Goal: Transaction & Acquisition: Purchase product/service

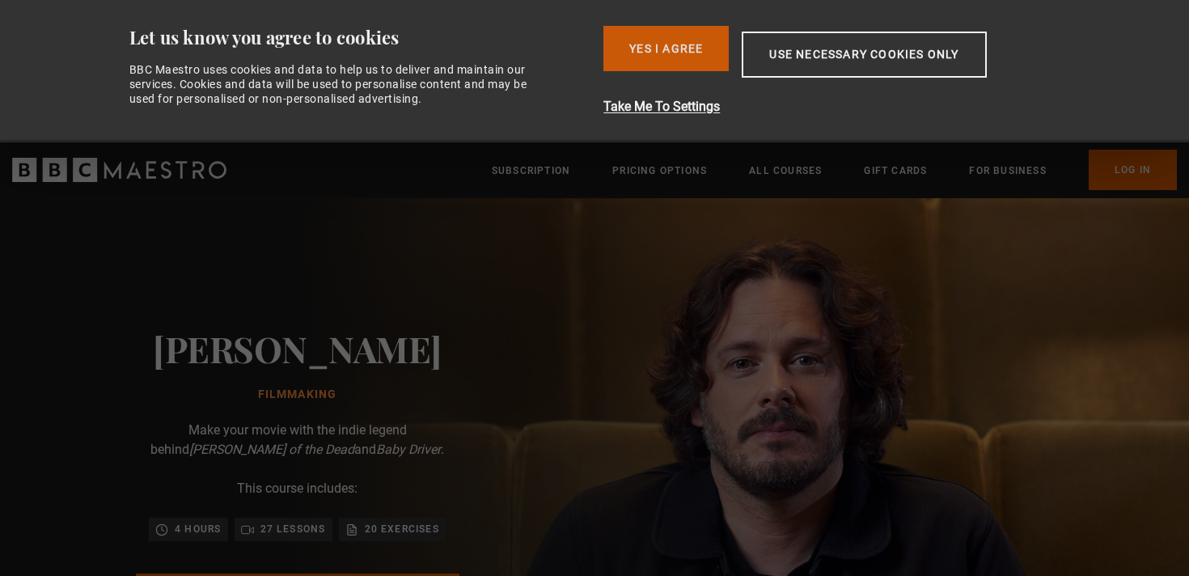
click at [668, 70] on button "Yes I Agree" at bounding box center [665, 48] width 125 height 45
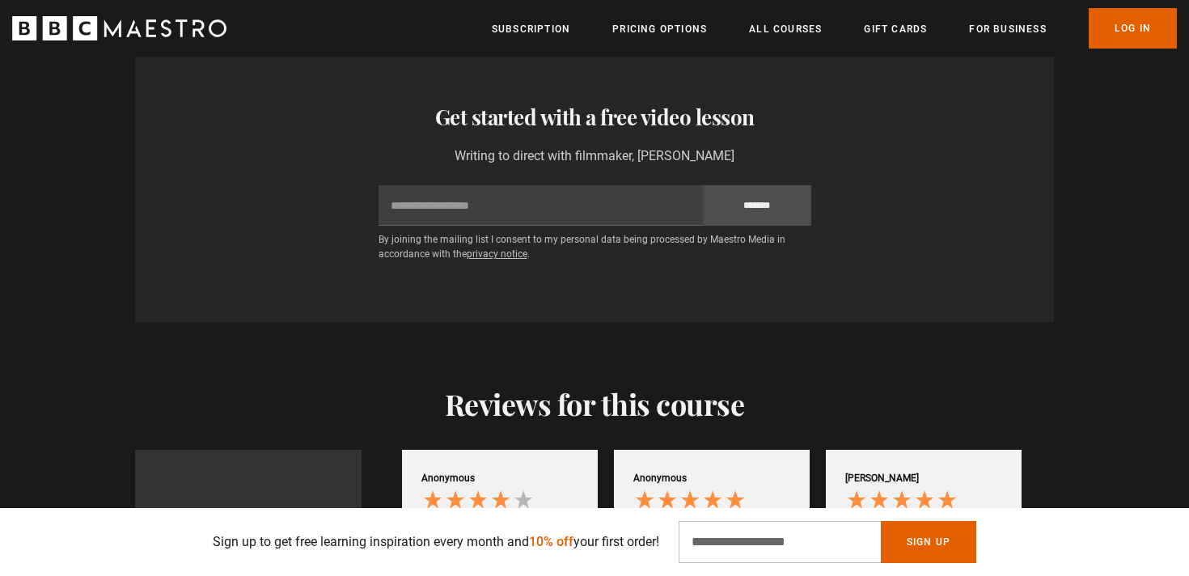
scroll to position [2699, 0]
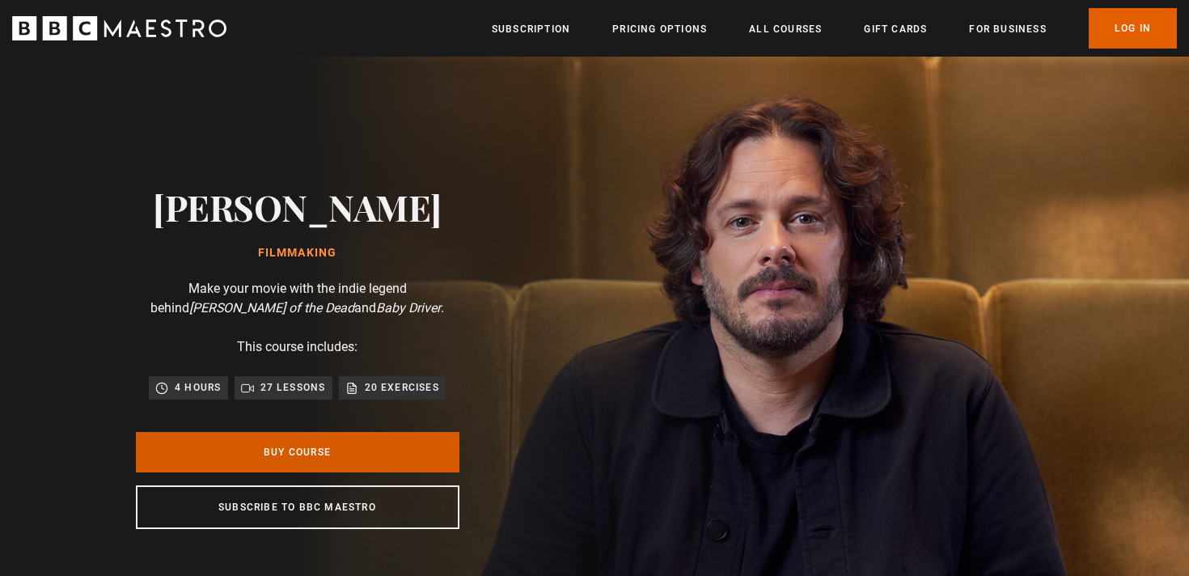
click at [329, 460] on link "Buy Course" at bounding box center [297, 452] width 323 height 40
